Goal: Check status: Check status

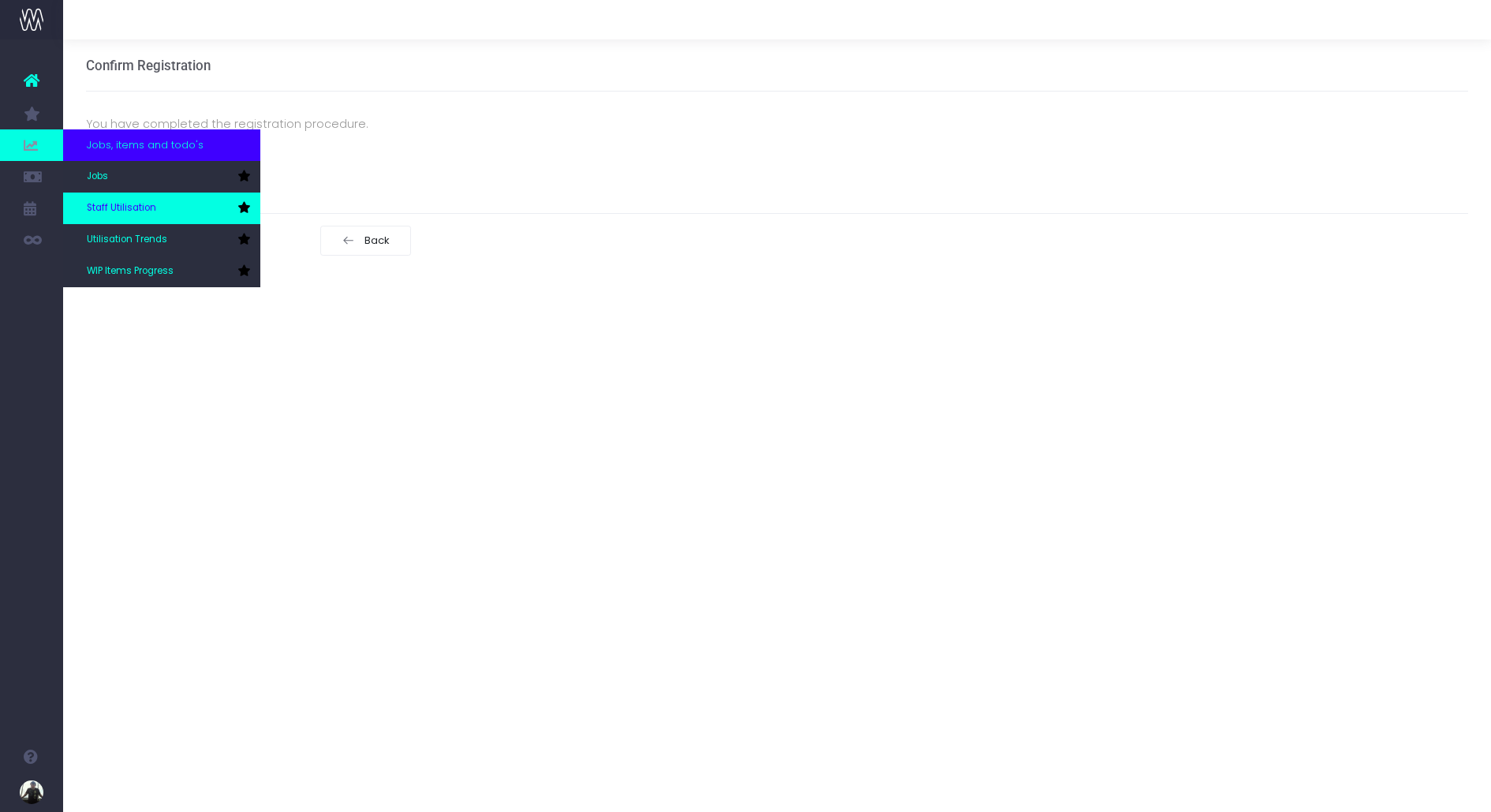
click at [127, 210] on span "Staff Utilisation" at bounding box center [122, 208] width 69 height 14
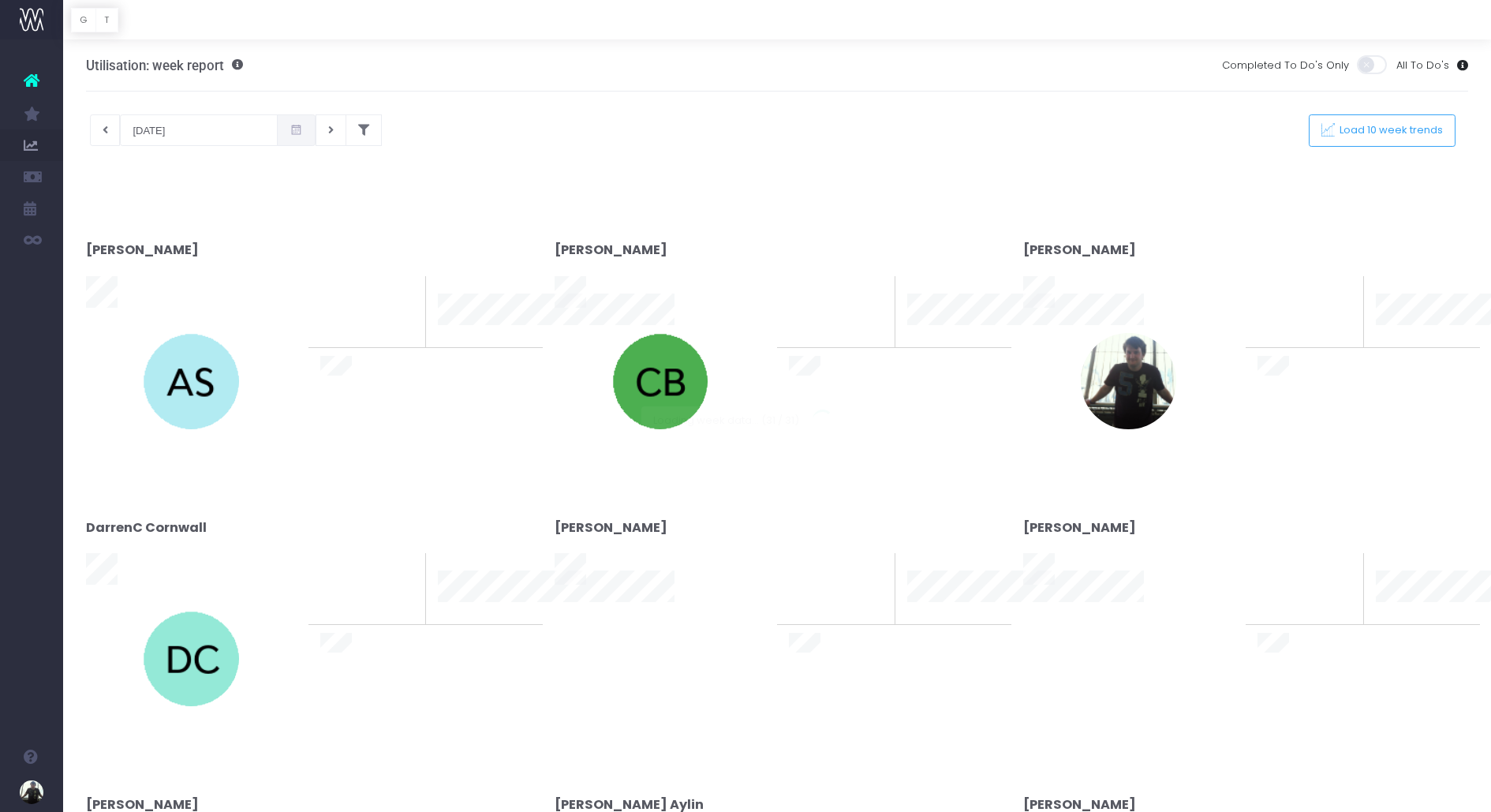
scroll to position [3, 0]
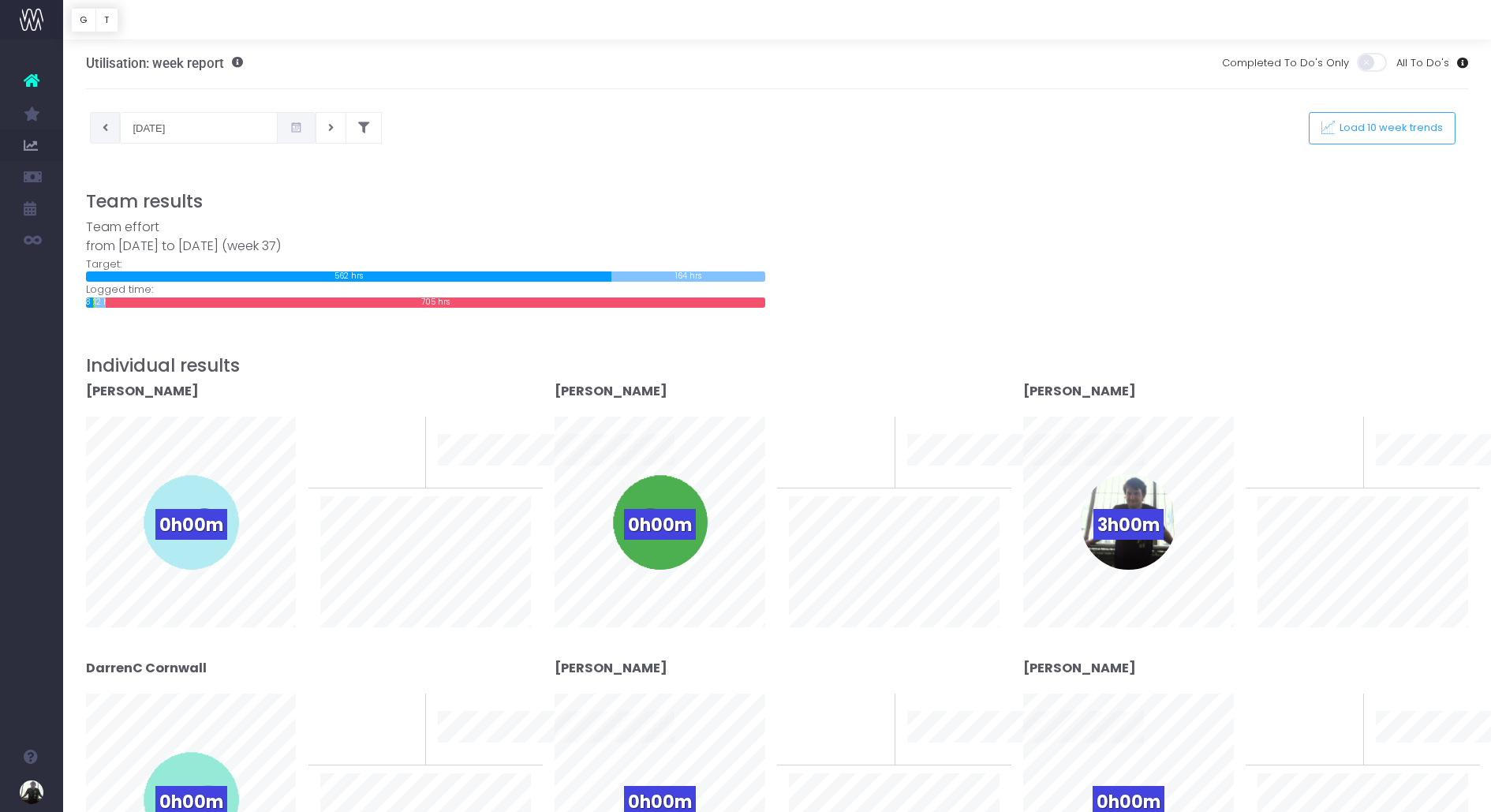
click at [98, 118] on button at bounding box center [106, 127] width 30 height 31
type input "[DATE]"
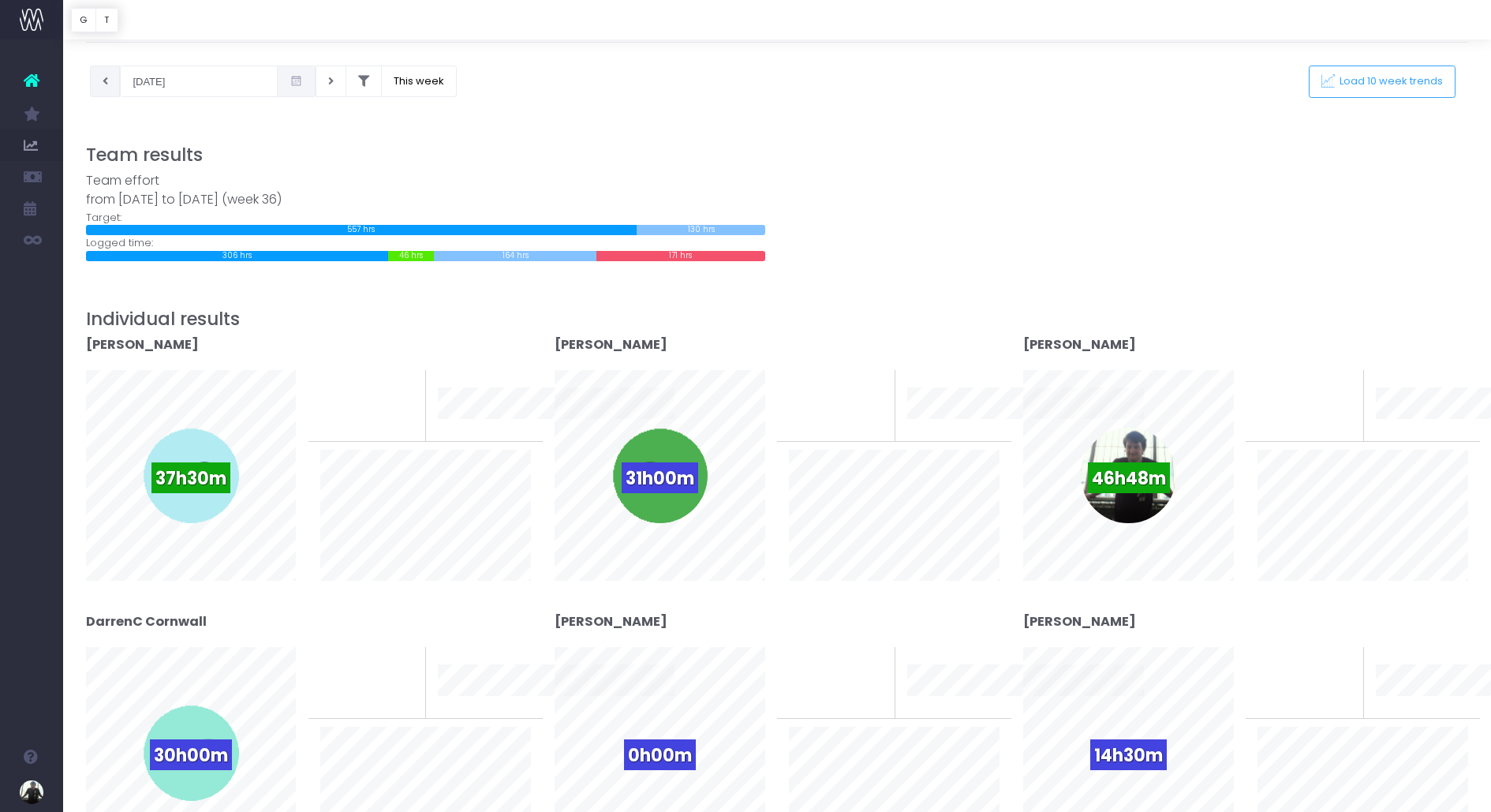
scroll to position [59, 0]
